Goal: Find specific page/section: Find specific page/section

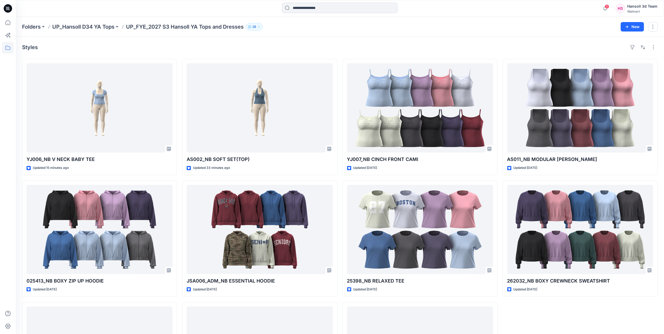
click at [6, 113] on div at bounding box center [8, 175] width 12 height 317
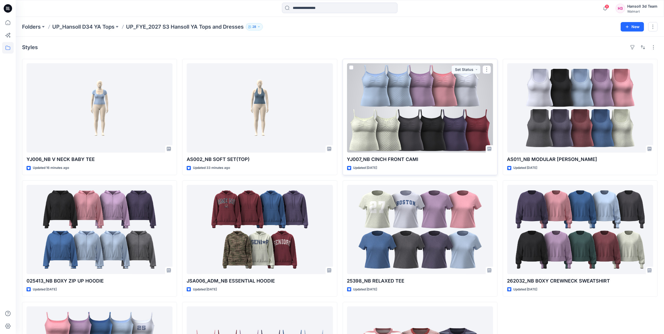
click at [391, 122] on div at bounding box center [420, 107] width 146 height 89
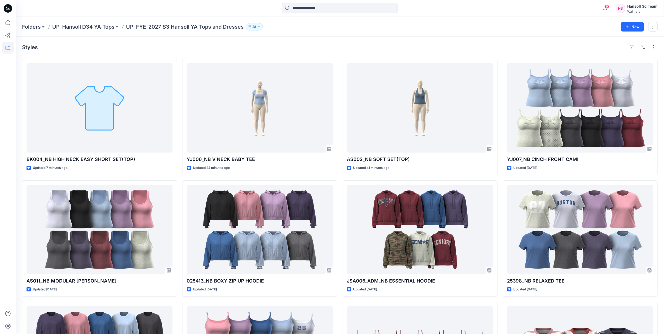
drag, startPoint x: 550, startPoint y: 43, endPoint x: 572, endPoint y: 37, distance: 23.2
click at [550, 43] on div "Styles BK004_NB HIGH NECK EASY SHORT SET(TOP) Updated 7 minutes ago AS011_NB MO…" at bounding box center [340, 230] width 648 height 387
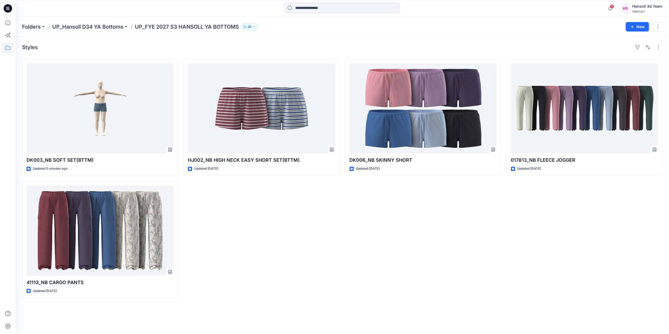
click at [395, 205] on div "DK006_NB SKINNY SHORT Updated [DATE]" at bounding box center [423, 178] width 156 height 239
click at [103, 48] on div "Styles" at bounding box center [342, 47] width 641 height 8
